Goal: Communication & Community: Answer question/provide support

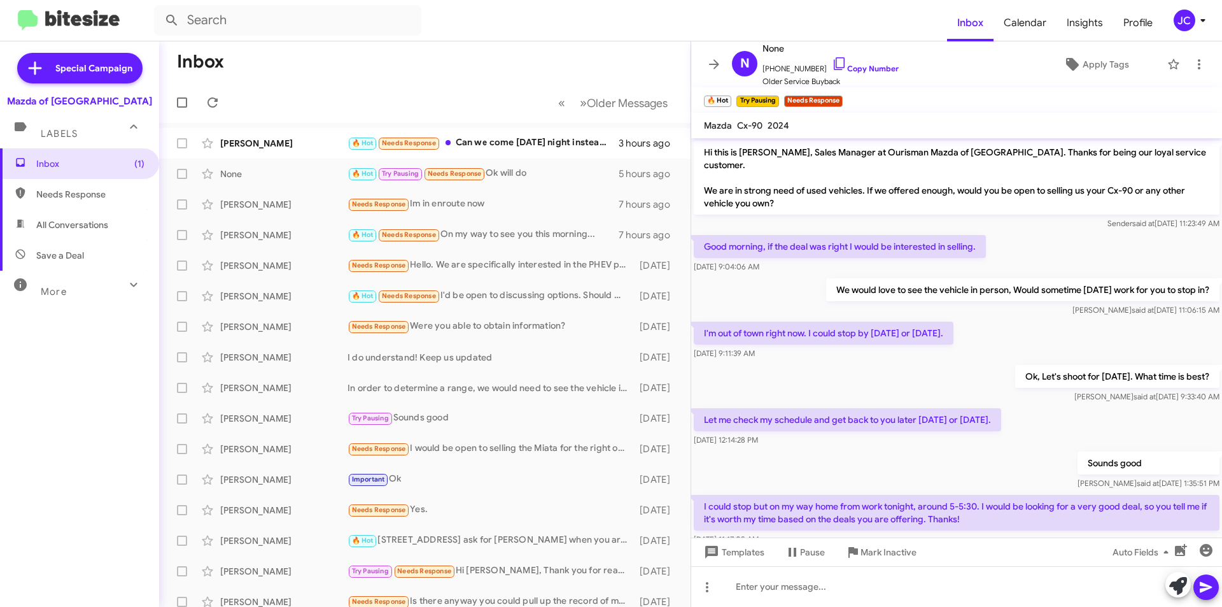
scroll to position [150, 0]
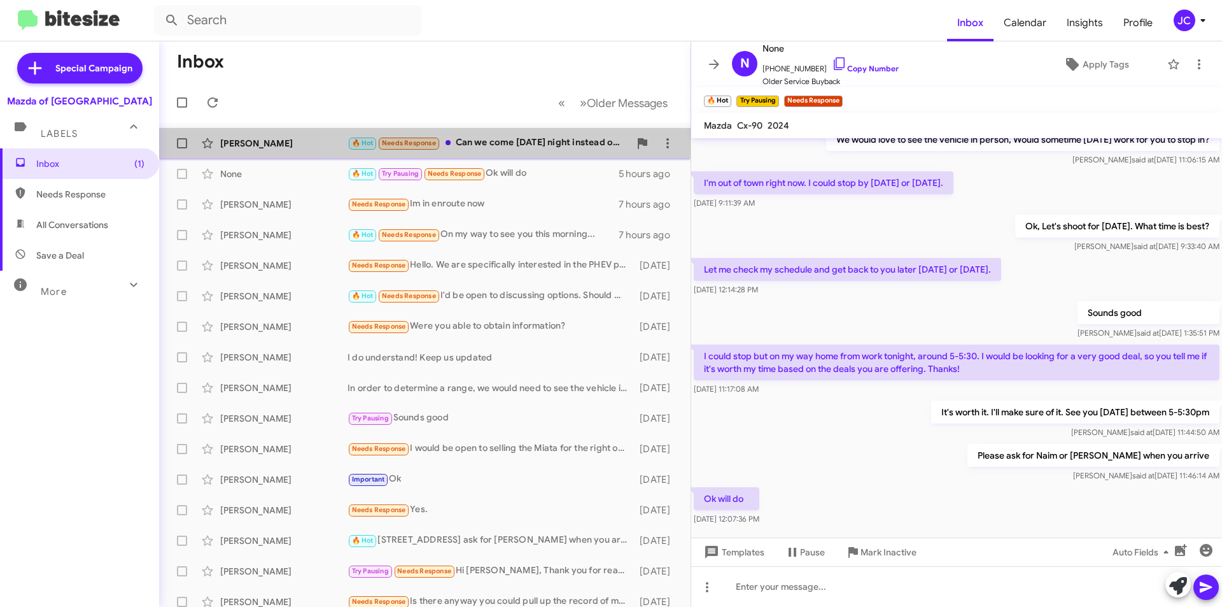
click at [565, 139] on div "🔥 Hot Needs Response Can we come tomorrow night instead of Wednesday?" at bounding box center [489, 143] width 282 height 15
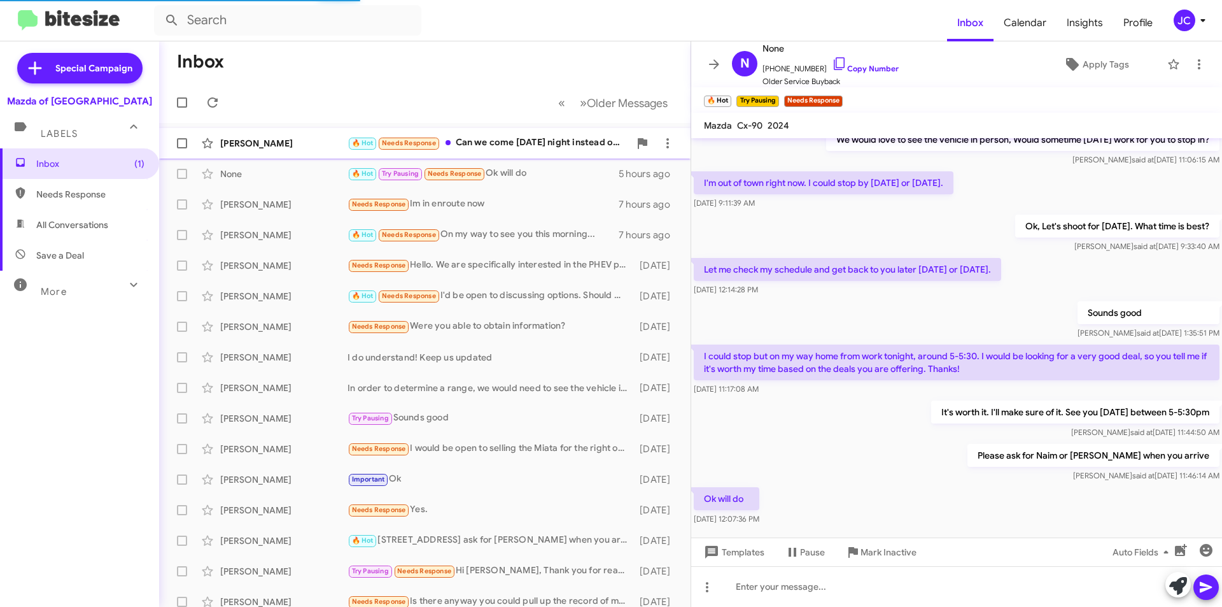
click at [526, 134] on div "Simeon Schopf 🔥 Hot Needs Response Can we come tomorrow night instead of Wednes…" at bounding box center [424, 143] width 511 height 25
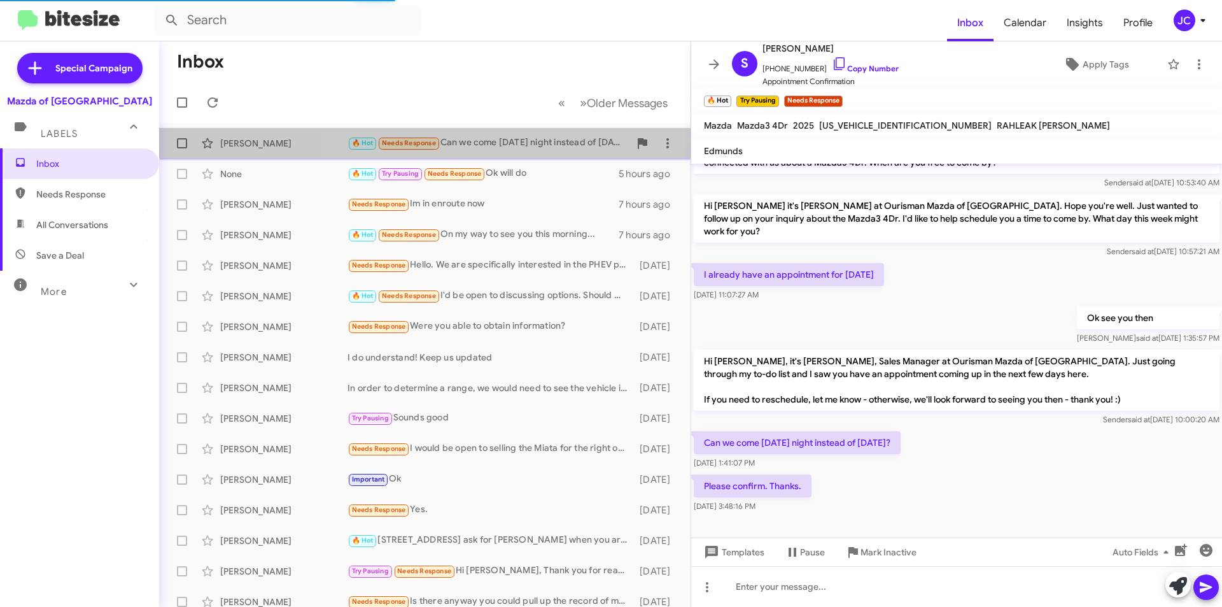
scroll to position [15, 0]
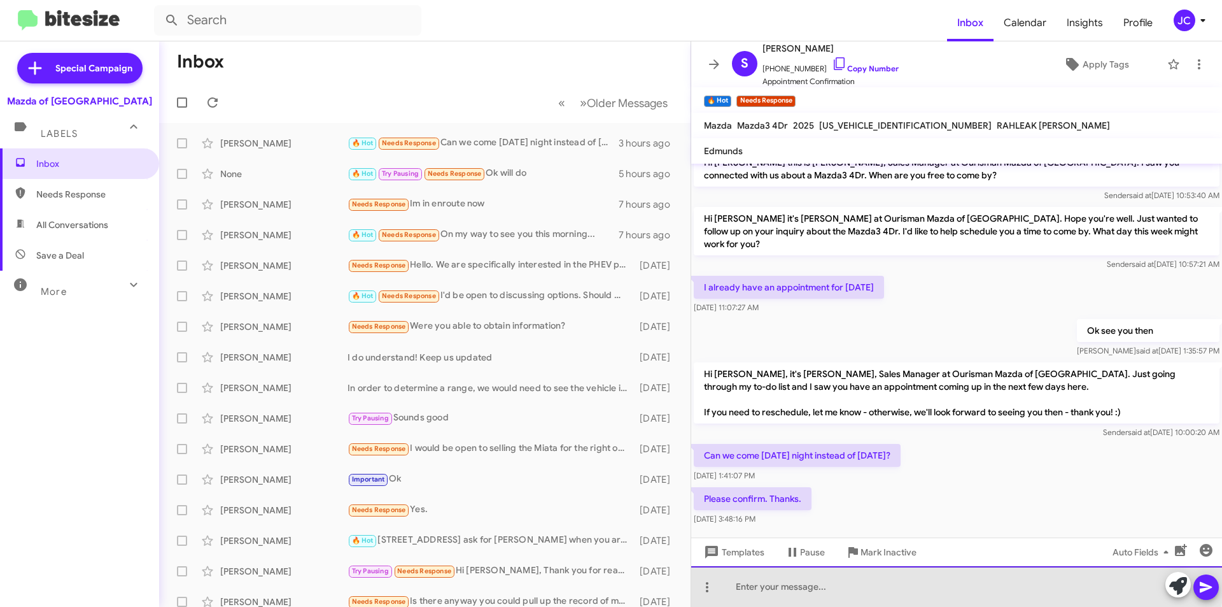
click at [807, 580] on div at bounding box center [956, 586] width 531 height 41
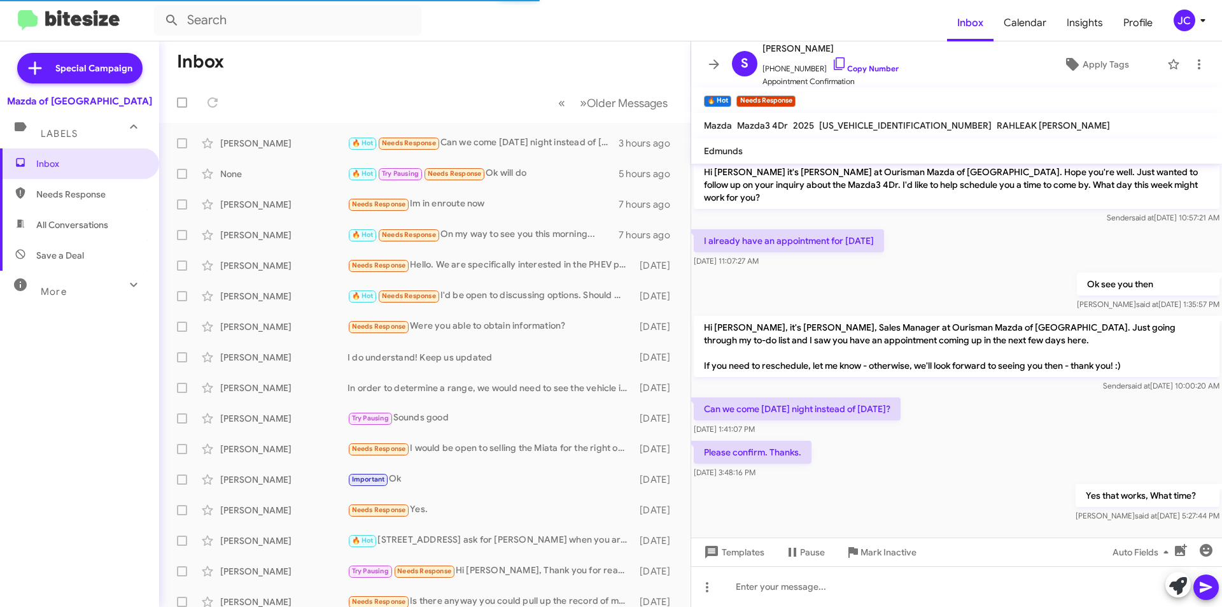
scroll to position [108, 0]
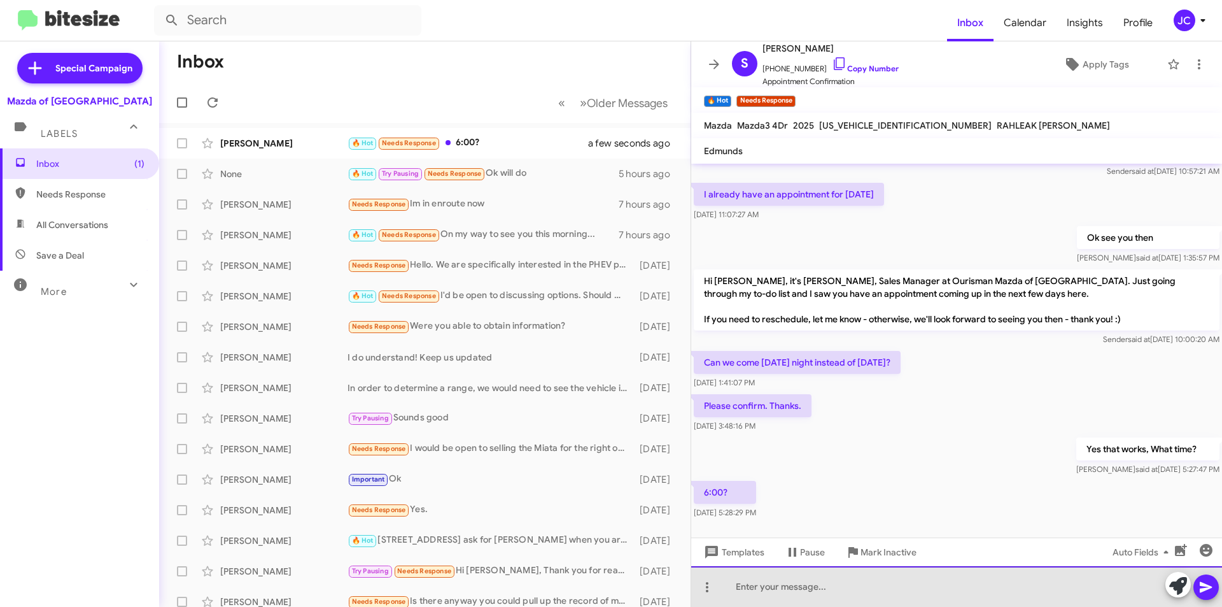
click at [785, 584] on div at bounding box center [956, 586] width 531 height 41
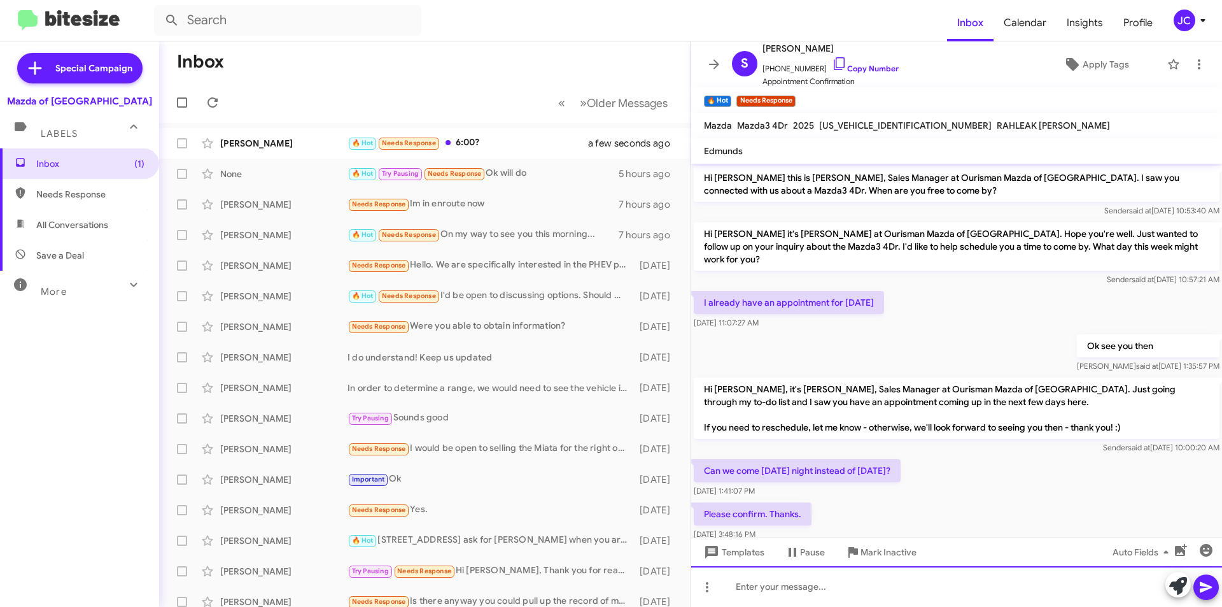
scroll to position [155, 0]
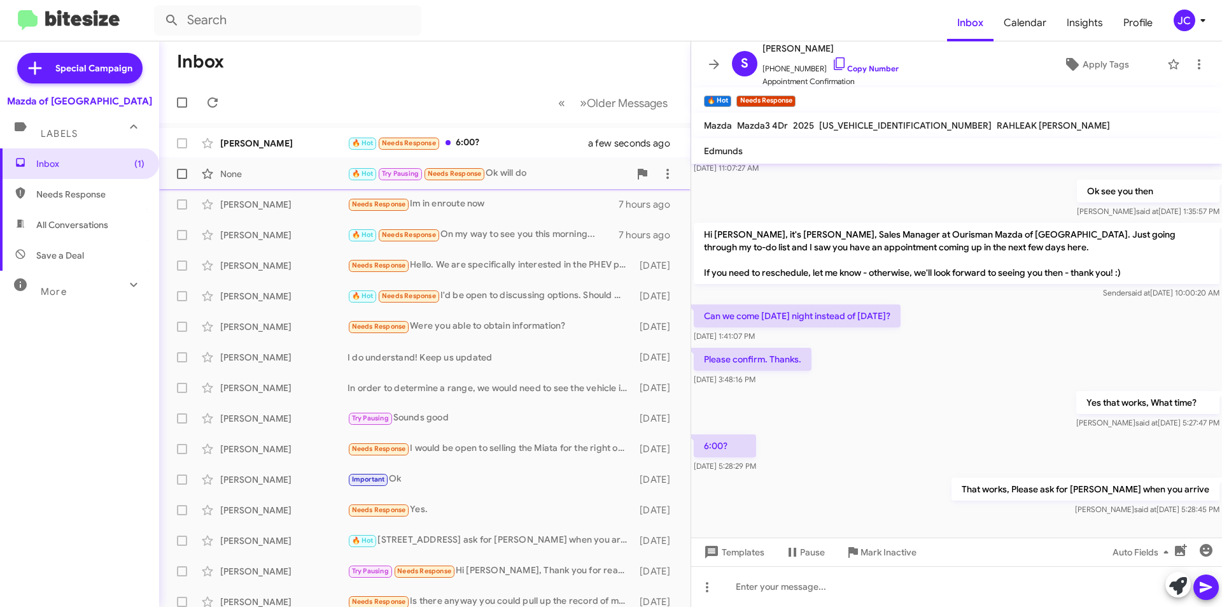
click at [530, 183] on div "None 🔥 Hot Try Pausing Needs Response Ok will do 5 hours ago" at bounding box center [424, 173] width 511 height 25
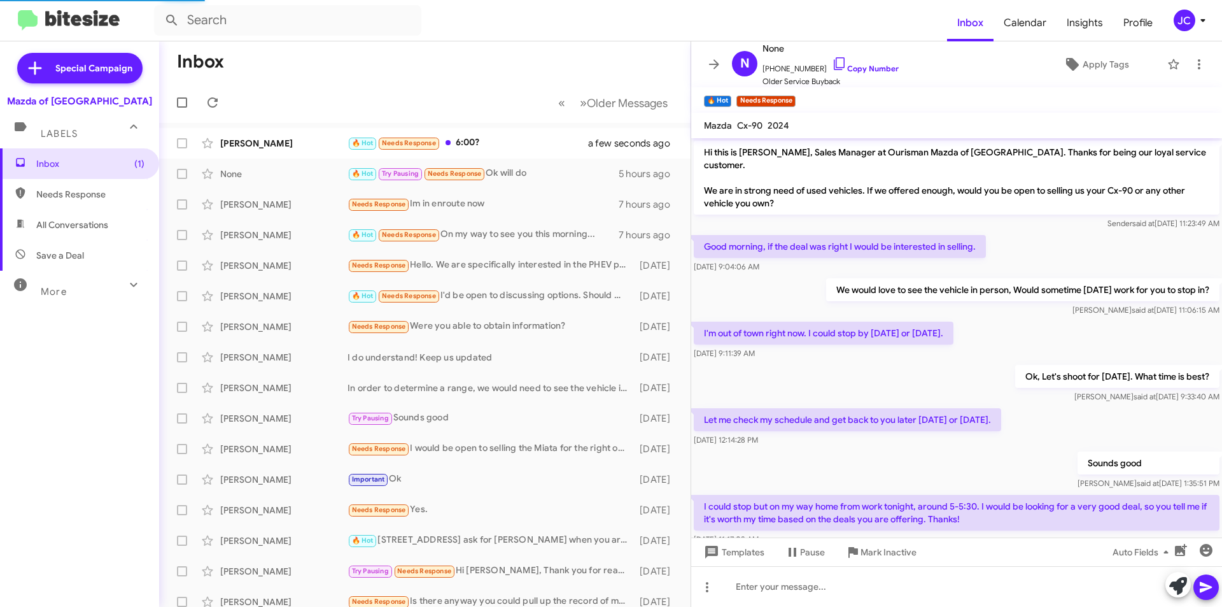
click at [1209, 18] on icon at bounding box center [1203, 20] width 15 height 15
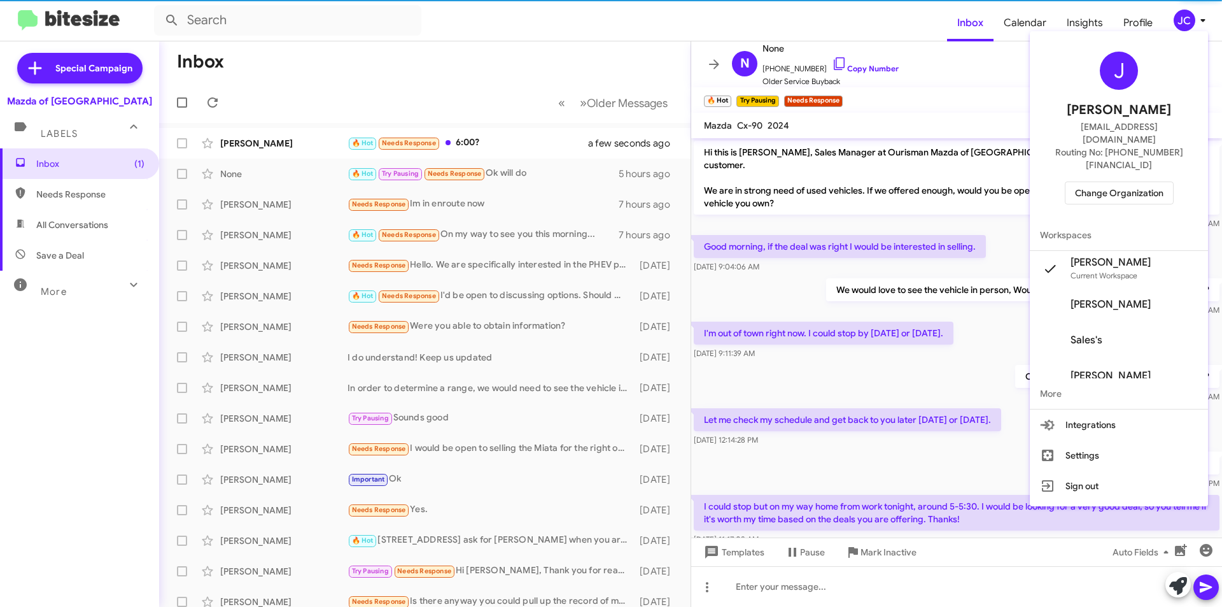
click at [1131, 182] on span "Change Organization" at bounding box center [1119, 193] width 88 height 22
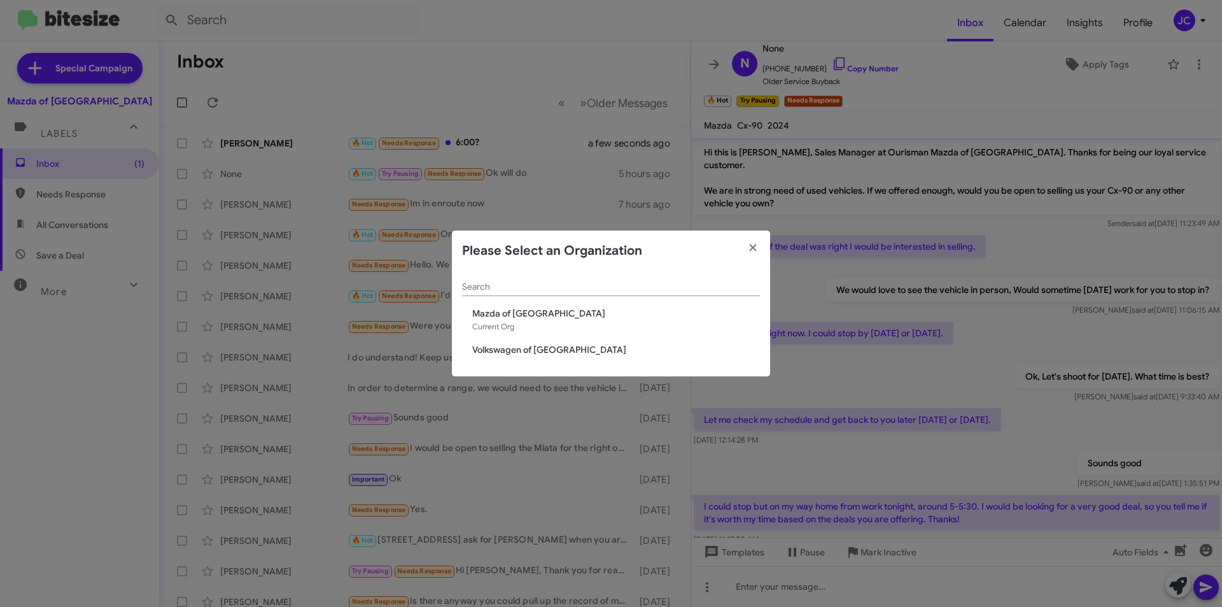
click at [548, 350] on span "Volkswagen of [GEOGRAPHIC_DATA]" at bounding box center [616, 349] width 288 height 13
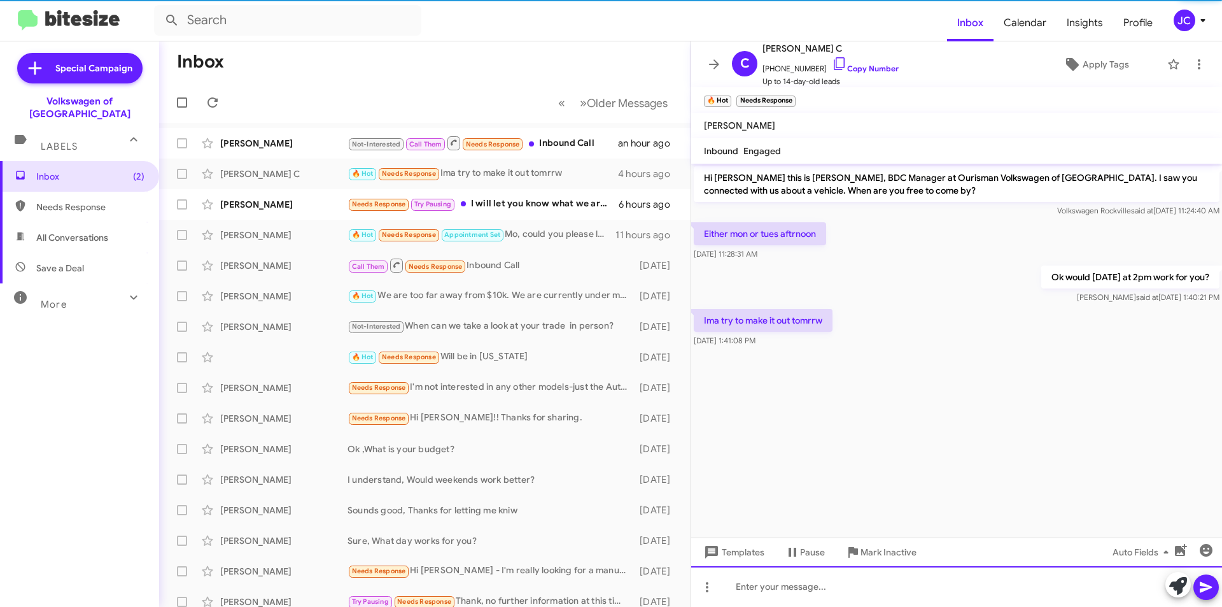
click at [770, 586] on div at bounding box center [956, 586] width 531 height 41
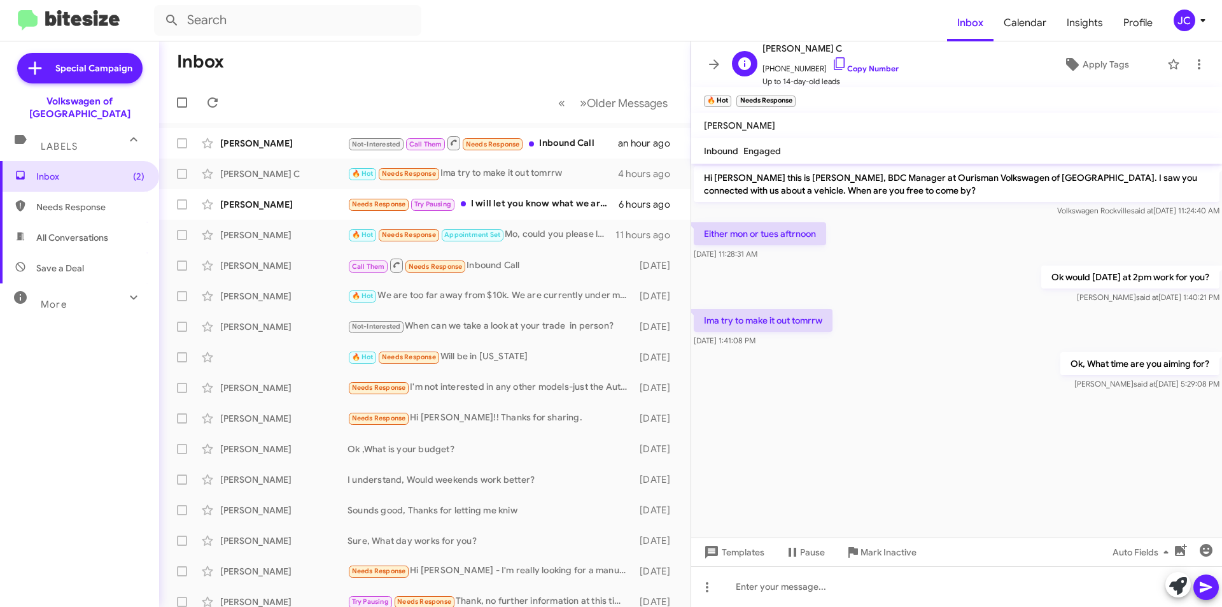
click at [845, 60] on span "[PHONE_NUMBER] Copy Number" at bounding box center [831, 65] width 136 height 19
click at [834, 64] on icon at bounding box center [839, 63] width 11 height 13
click at [560, 210] on div "Needs Response Try Pausing I will let you know what we are looking for and if y…" at bounding box center [489, 204] width 282 height 15
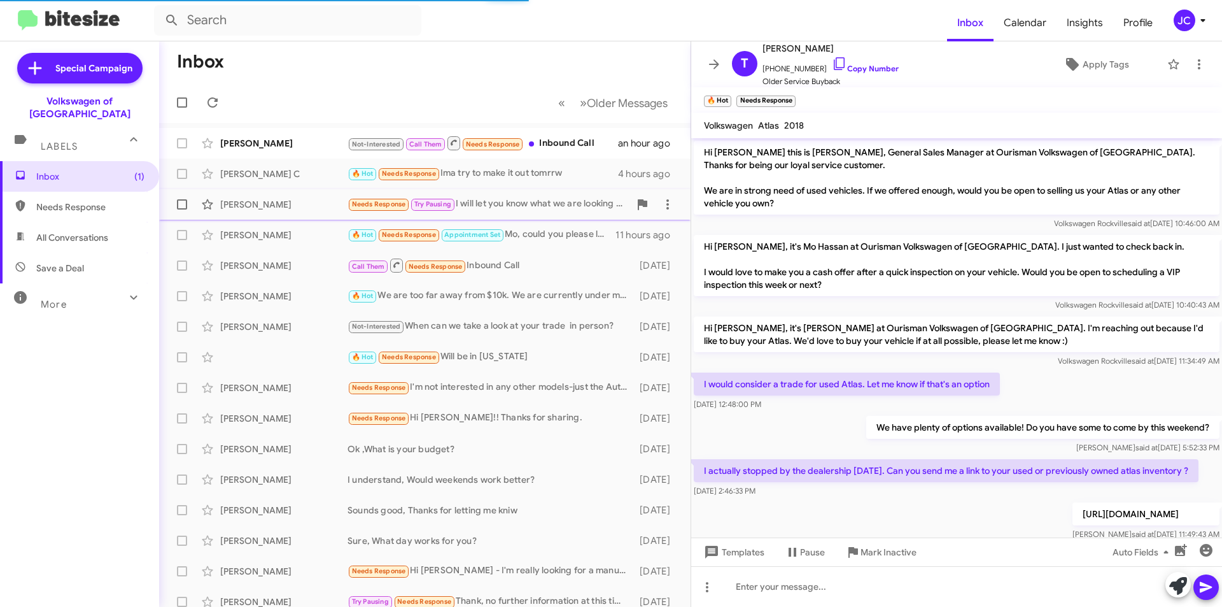
scroll to position [121, 0]
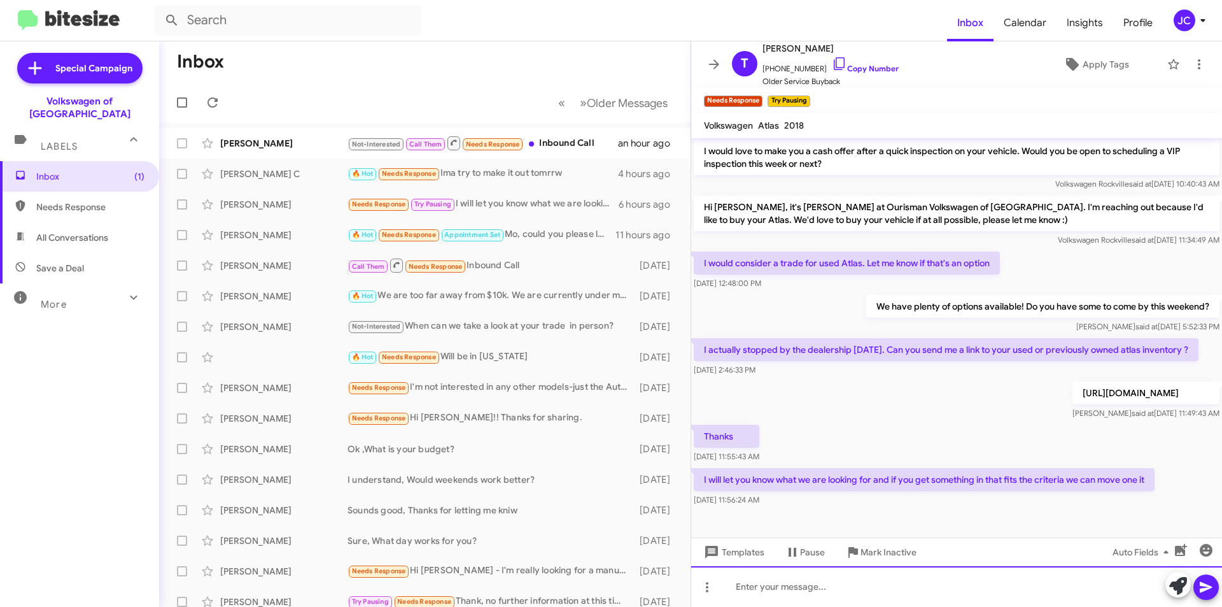
click at [936, 582] on div at bounding box center [956, 586] width 531 height 41
click at [598, 150] on div "Not-Interested Call Them Needs Response Inbound Call" at bounding box center [489, 143] width 282 height 16
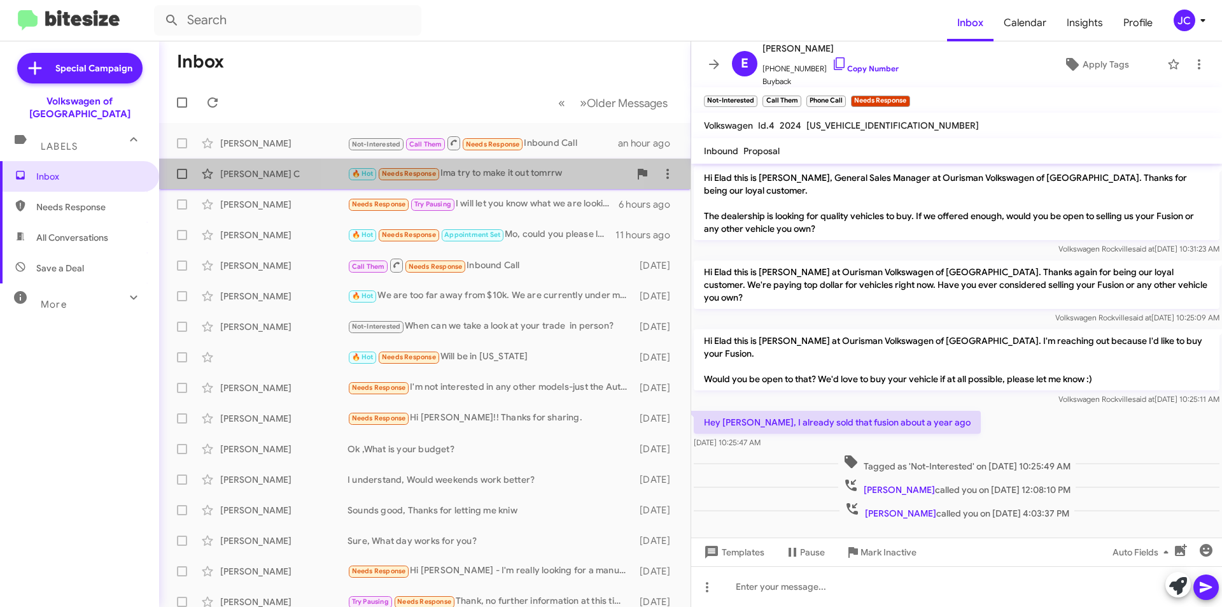
click at [498, 177] on div "🔥 Hot Needs Response Ima try to make it out tomrrw" at bounding box center [489, 173] width 282 height 15
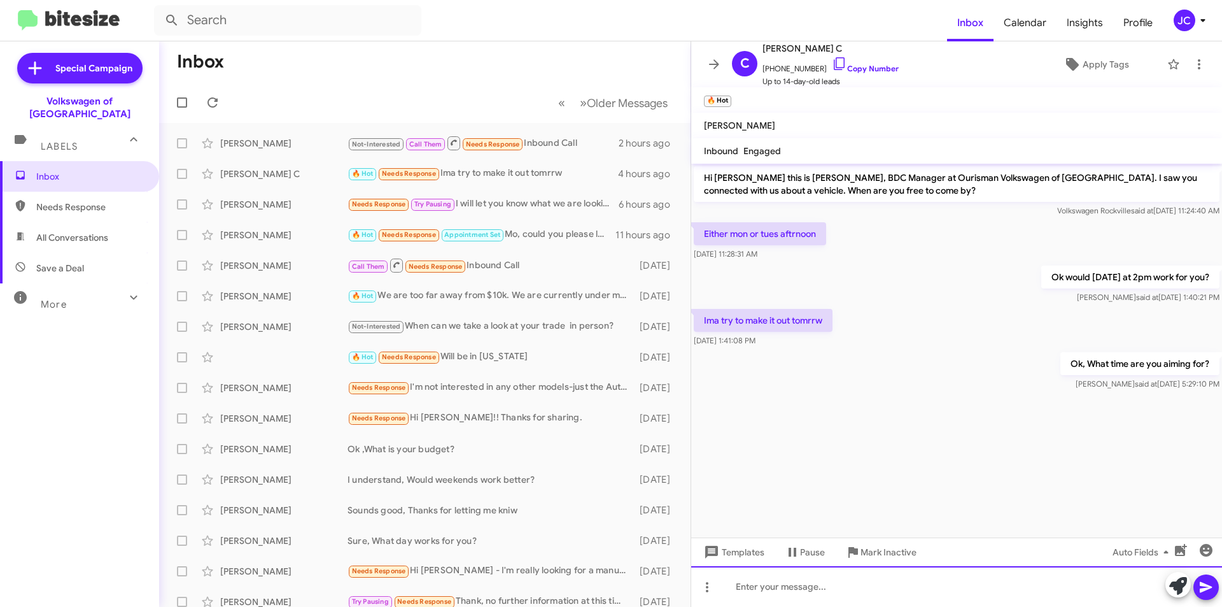
click at [862, 595] on div at bounding box center [956, 586] width 531 height 41
click at [794, 590] on div "Also, Which behicle are you looking for?" at bounding box center [956, 586] width 531 height 41
